Goal: Navigation & Orientation: Find specific page/section

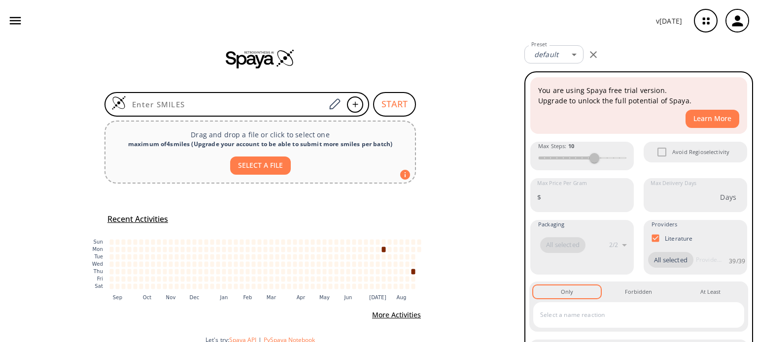
scroll to position [18, 0]
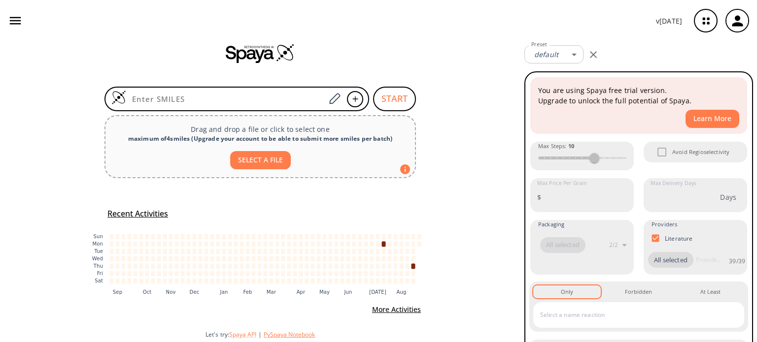
click at [286, 335] on button "PySpaya Notebook" at bounding box center [289, 335] width 51 height 8
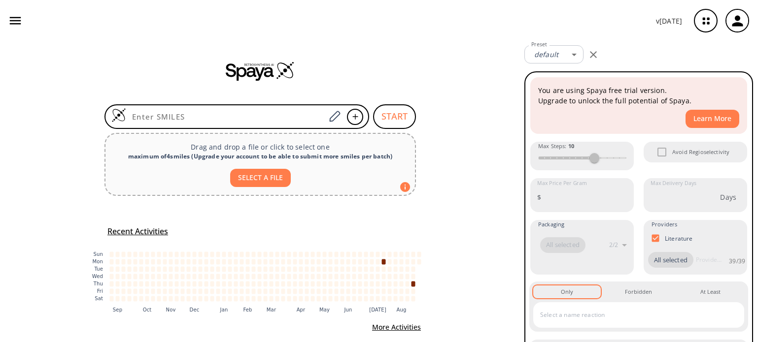
scroll to position [18, 0]
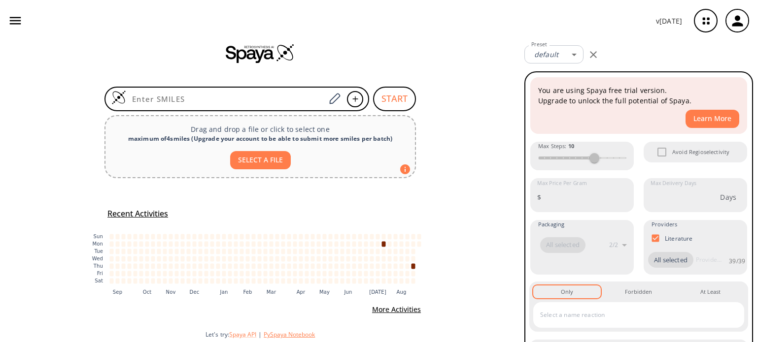
click at [302, 335] on button "PySpaya Notebook" at bounding box center [289, 335] width 51 height 8
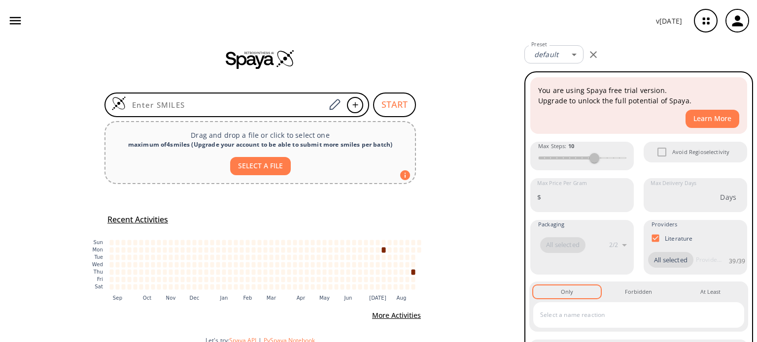
scroll to position [18, 0]
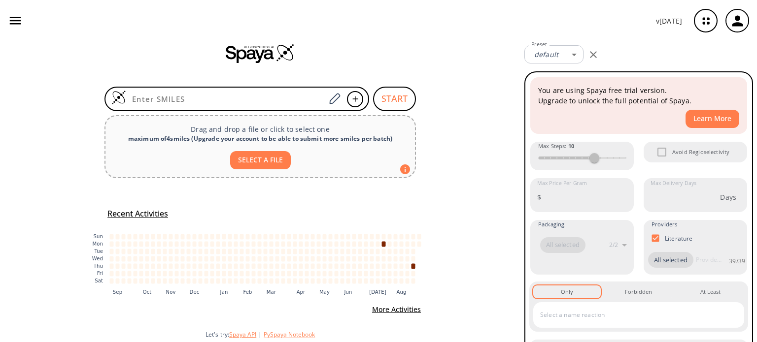
click at [245, 336] on button "Spaya API" at bounding box center [242, 335] width 27 height 8
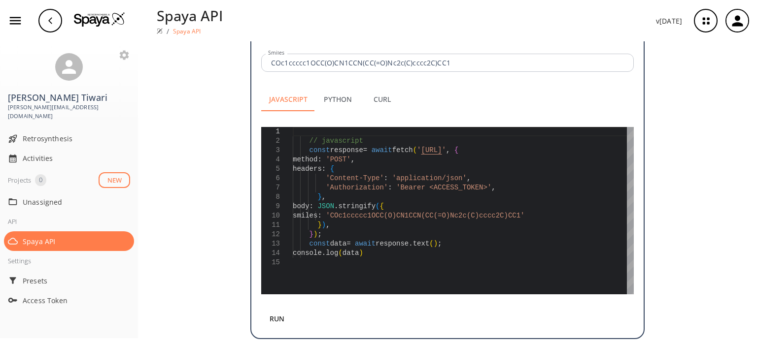
scroll to position [209, 0]
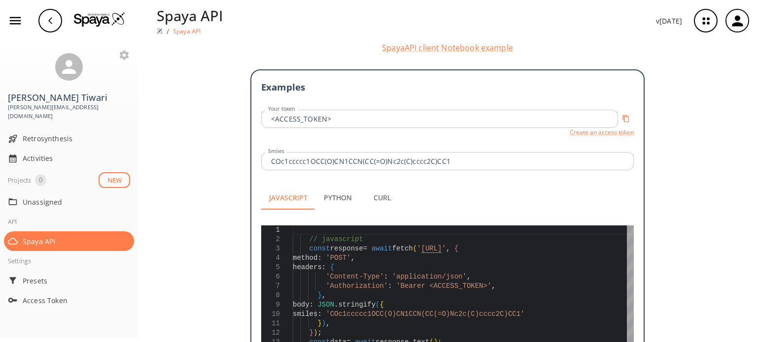
click at [51, 23] on icon "button" at bounding box center [50, 21] width 8 height 8
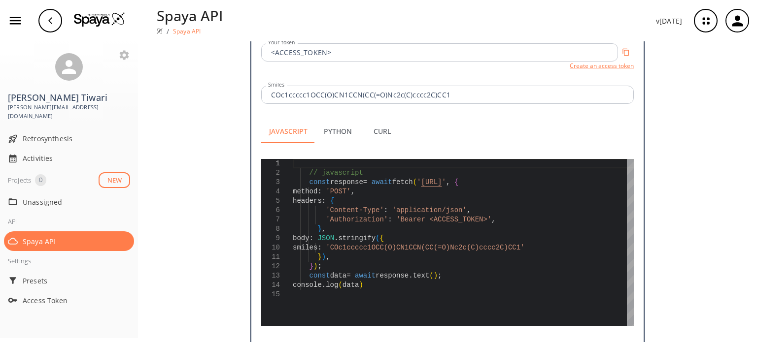
scroll to position [258, 0]
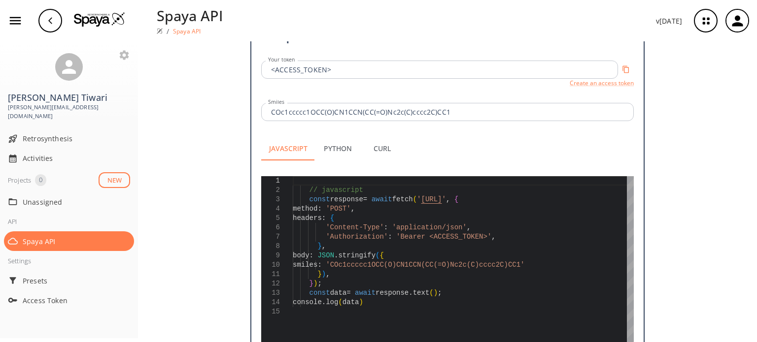
click at [55, 19] on div "button" at bounding box center [50, 21] width 24 height 24
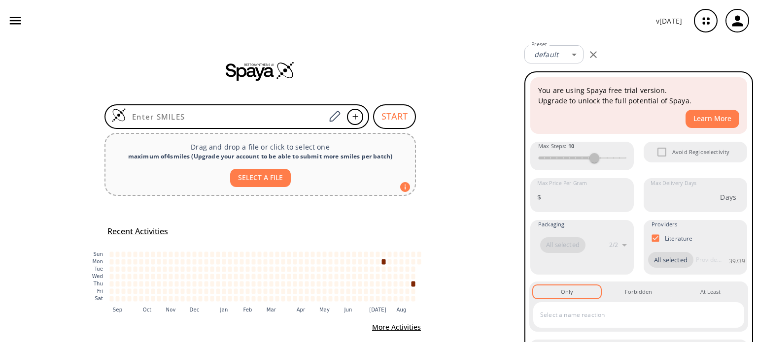
click at [477, 44] on div at bounding box center [260, 70] width 520 height 59
